Goal: Task Accomplishment & Management: Manage account settings

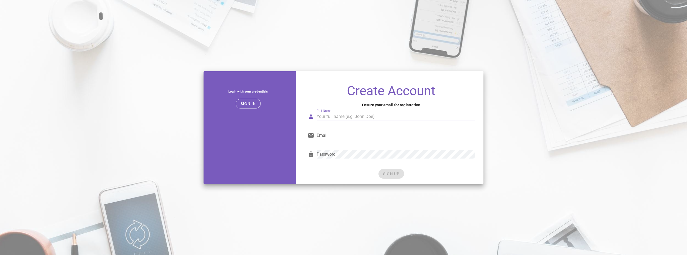
click at [341, 115] on input "Full Name" at bounding box center [395, 116] width 158 height 9
type input "[PERSON_NAME]"
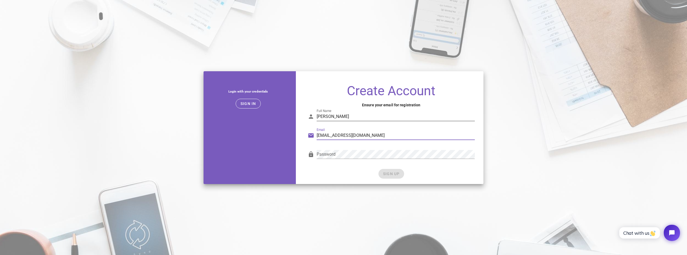
type input "[EMAIL_ADDRESS][DOMAIN_NAME]"
click at [382, 171] on button "SIGN UP" at bounding box center [391, 174] width 26 height 10
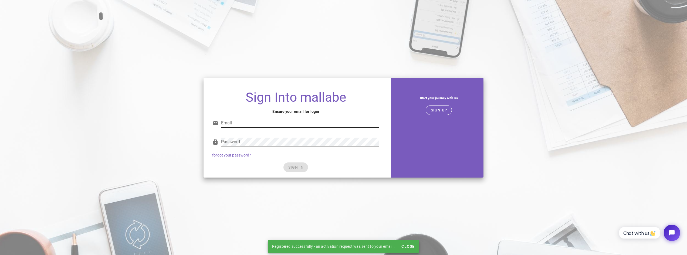
click at [259, 124] on input "Email" at bounding box center [300, 123] width 158 height 9
type input "hwvseejyaaj@gmail.com"
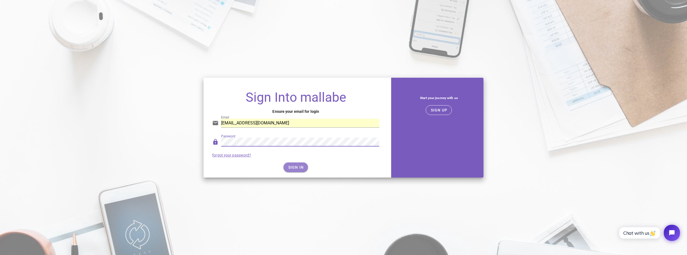
click at [295, 171] on button "SIGN IN" at bounding box center [295, 167] width 25 height 10
click at [296, 168] on span "SIGN IN" at bounding box center [296, 167] width 16 height 4
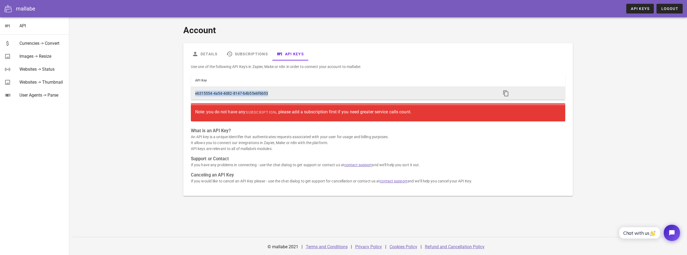
drag, startPoint x: 272, startPoint y: 93, endPoint x: 191, endPoint y: 89, distance: 80.5
click at [191, 89] on td "e6315554-4a54-4d82-8147-b4b55e6f6b53" at bounding box center [344, 93] width 306 height 13
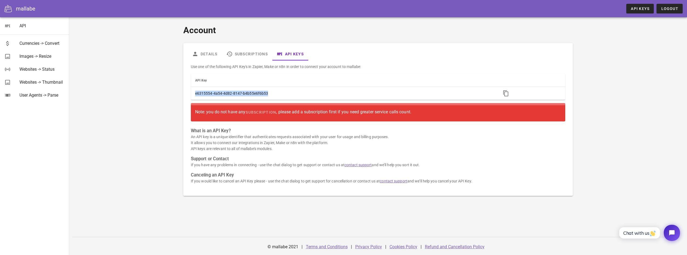
copy td "e6315554-4a54-4d82-8147-b4b55e6f6b53"
